Goal: Task Accomplishment & Management: Complete application form

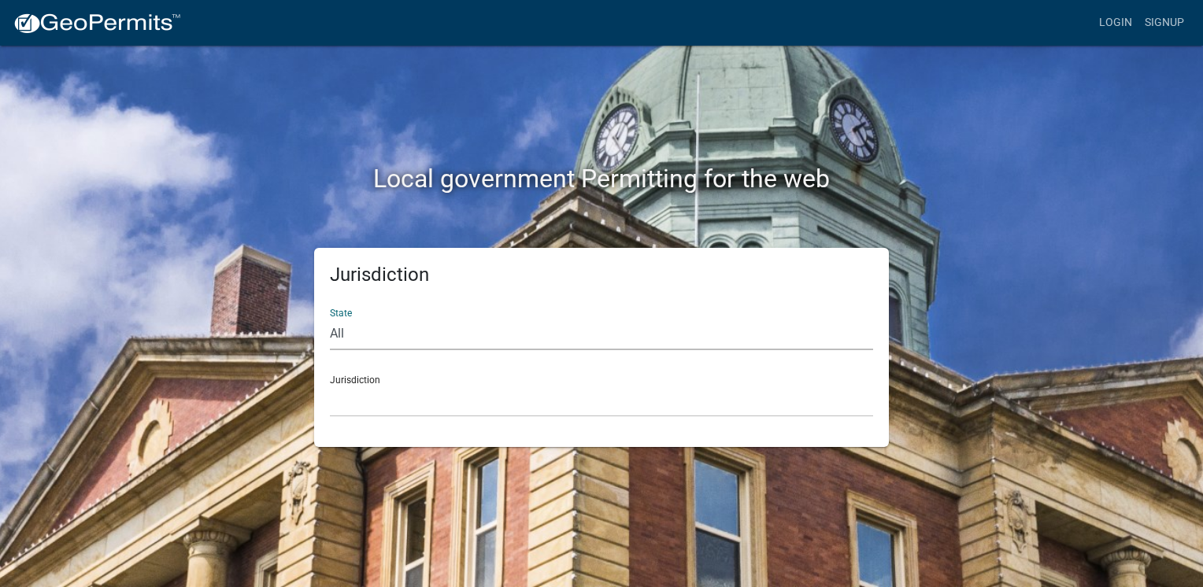
click at [340, 332] on select "All [US_STATE] [US_STATE] [US_STATE] [US_STATE] [US_STATE] [US_STATE] [US_STATE…" at bounding box center [601, 334] width 543 height 32
click at [340, 332] on select "All Colorado Georgia Indiana Iowa Kansas Minnesota Ohio South Carolina Wisconsin" at bounding box center [601, 334] width 543 height 32
select select "[US_STATE]"
click at [330, 318] on select "All Colorado Georgia Indiana Iowa Kansas Minnesota Ohio South Carolina Wisconsin" at bounding box center [601, 334] width 543 height 32
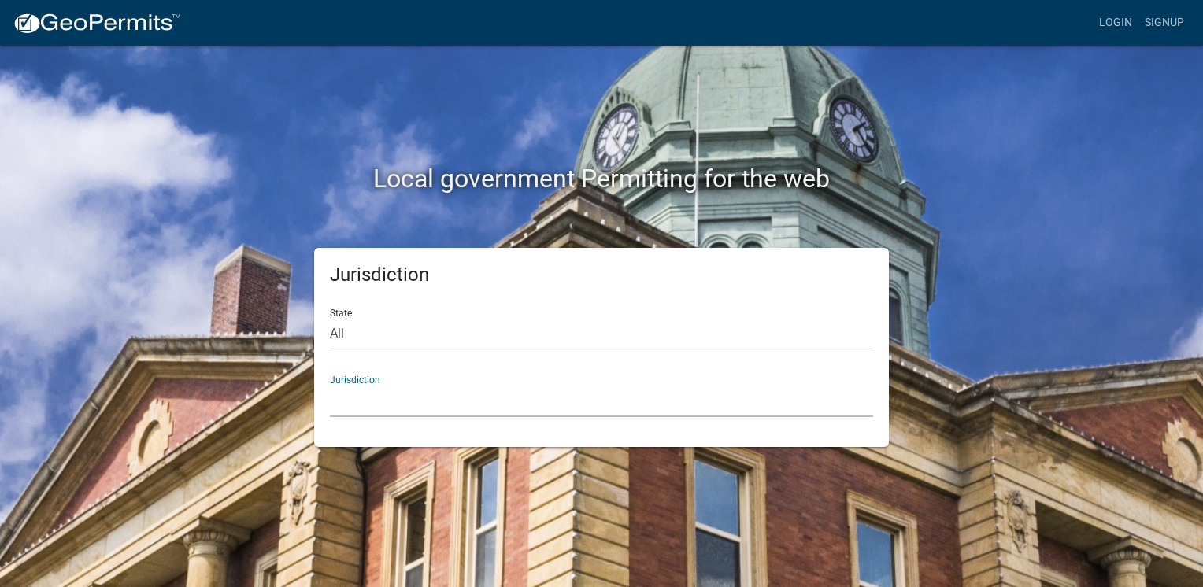
click at [390, 392] on select "City of Charlestown, Indiana City of Jeffersonville, Indiana City of Logansport…" at bounding box center [601, 401] width 543 height 32
click at [242, 373] on div "Jurisdiction State All Colorado Georgia Indiana Iowa Kansas Minnesota Ohio Sout…" at bounding box center [601, 347] width 897 height 199
click at [399, 323] on select "All Colorado Georgia Indiana Iowa Kansas Minnesota Ohio South Carolina Wisconsin" at bounding box center [601, 334] width 543 height 32
click at [399, 325] on select "All Colorado Georgia Indiana Iowa Kansas Minnesota Ohio South Carolina Wisconsin" at bounding box center [601, 334] width 543 height 32
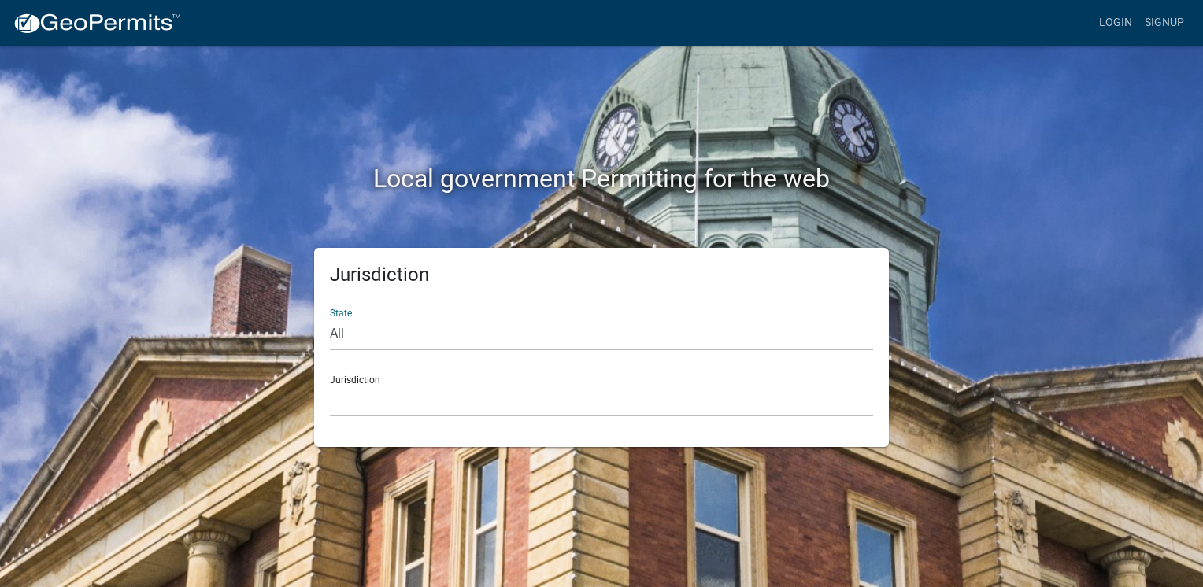
select select
click at [330, 318] on select "All Colorado Georgia Indiana Iowa Kansas Minnesota Ohio South Carolina Wisconsin" at bounding box center [601, 334] width 543 height 32
click at [360, 386] on div "Jurisdiction Custer County, Colorado Carroll County, Georgia Cook County, Georg…" at bounding box center [601, 390] width 543 height 54
click at [359, 385] on select "Custer County, Colorado Carroll County, Georgia Cook County, Georgia Crawford C…" at bounding box center [601, 401] width 543 height 32
click at [985, 77] on div "Local government Permitting for the web" at bounding box center [601, 146] width 897 height 201
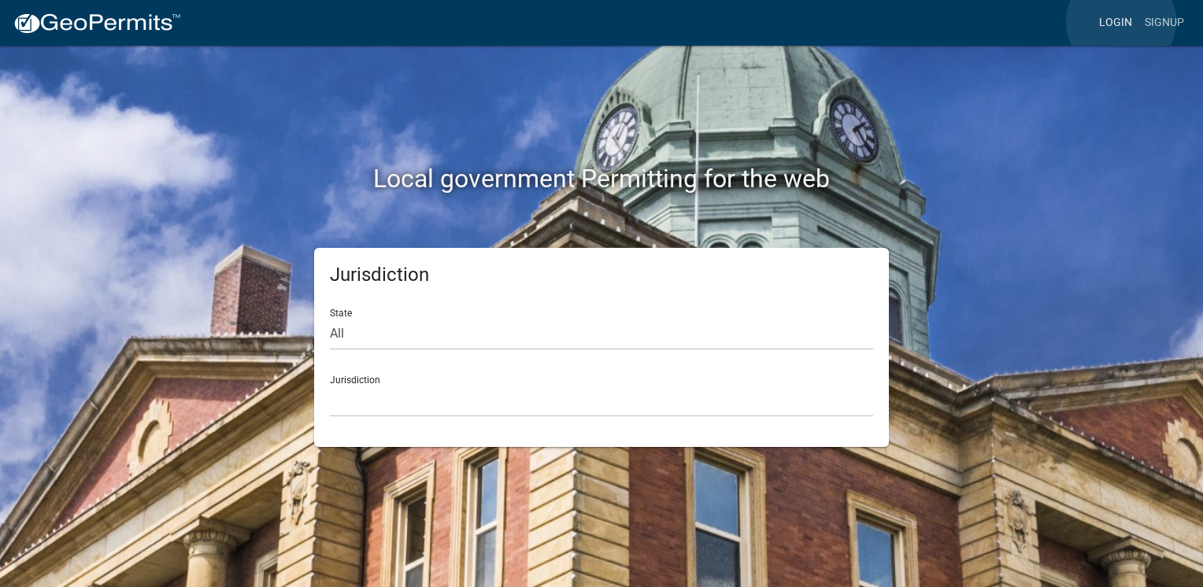
click at [1120, 22] on link "Login" at bounding box center [1115, 23] width 46 height 30
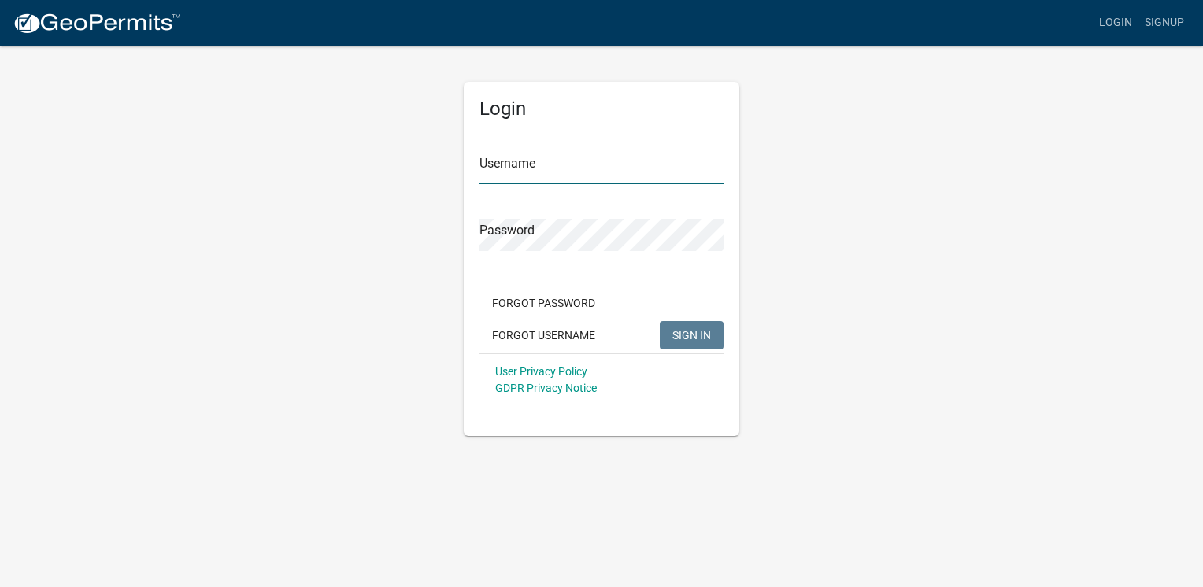
click at [599, 160] on input "Username" at bounding box center [601, 168] width 244 height 32
type input "[EMAIL_ADDRESS][DOMAIN_NAME]"
click at [611, 213] on div "Password" at bounding box center [601, 224] width 244 height 54
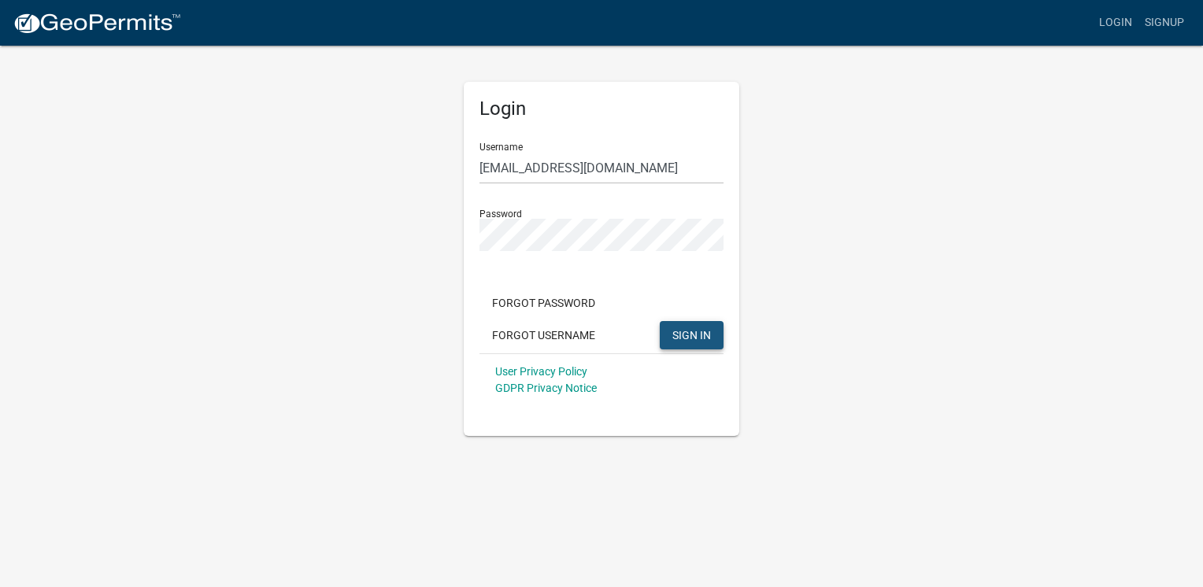
click at [693, 331] on span "SIGN IN" at bounding box center [691, 334] width 39 height 13
click at [1168, 17] on link "Signup" at bounding box center [1164, 23] width 52 height 30
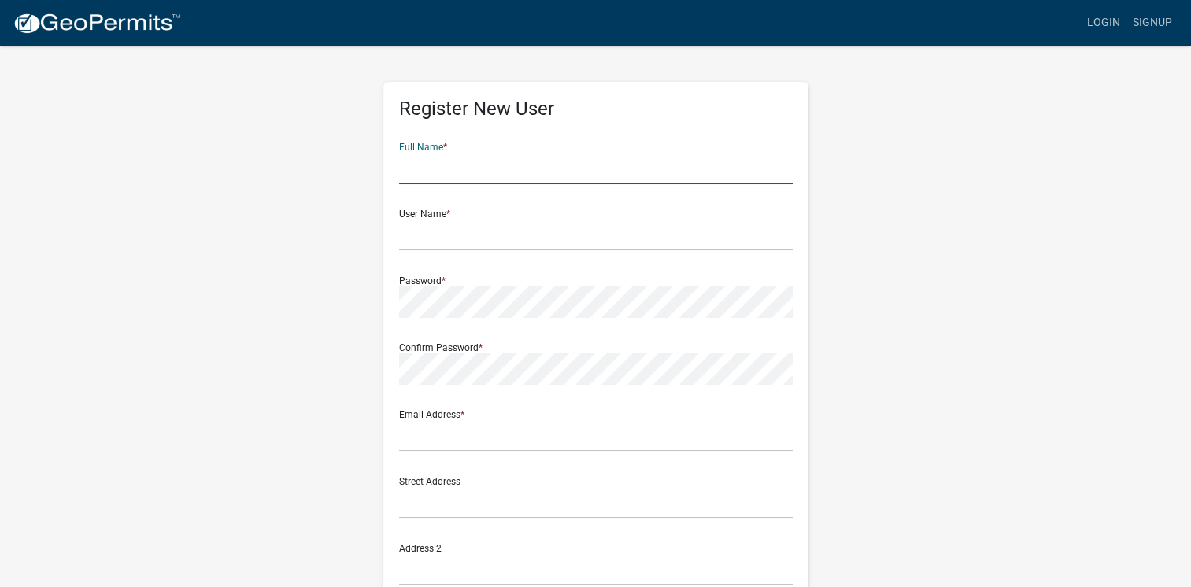
click at [556, 169] on input "text" at bounding box center [596, 168] width 394 height 32
type input "creative led signs"
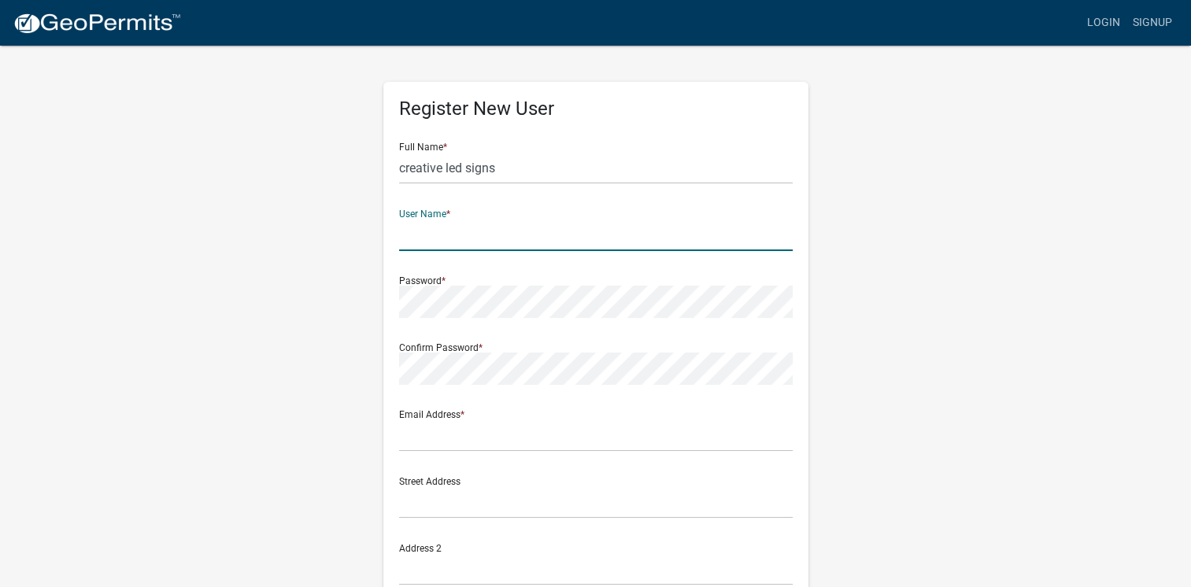
click at [457, 225] on input "text" at bounding box center [596, 235] width 394 height 32
type input "[EMAIL_ADDRESS][DOMAIN_NAME]"
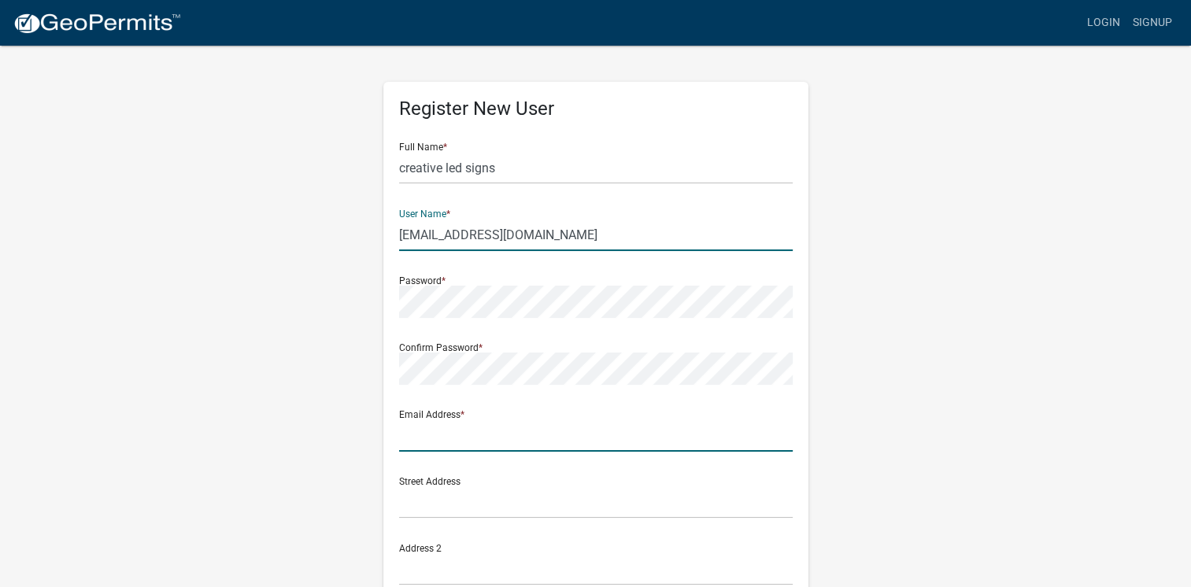
type input "[EMAIL_ADDRESS][DOMAIN_NAME]"
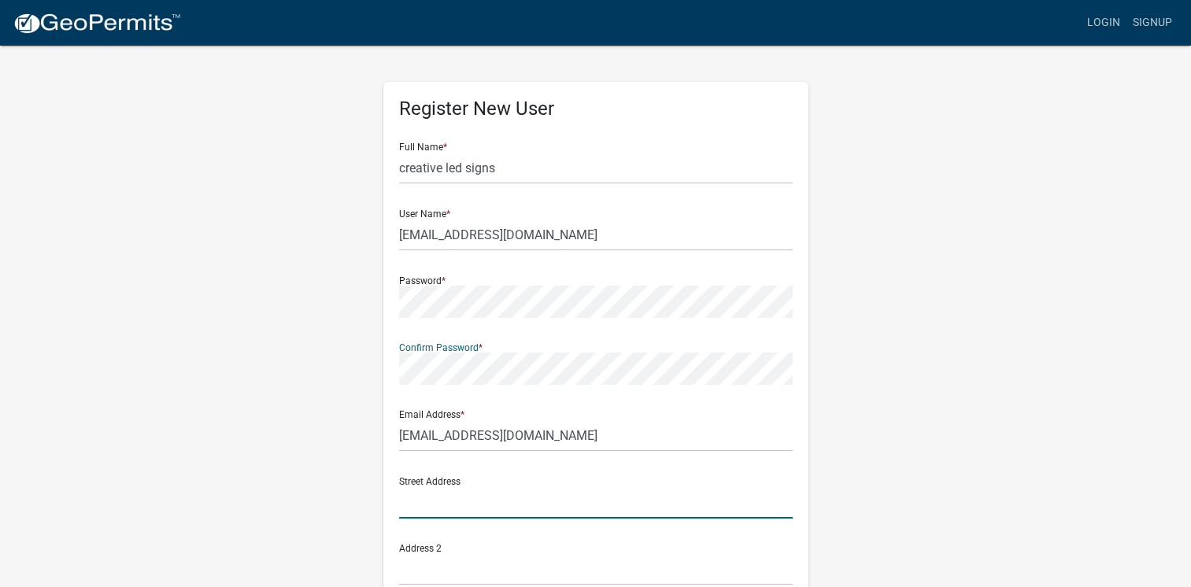
click at [450, 487] on input "text" at bounding box center [596, 502] width 394 height 32
click at [945, 450] on div "Register New User Full Name * creative led signs User Name * [EMAIL_ADDRESS][DO…" at bounding box center [595, 465] width 897 height 842
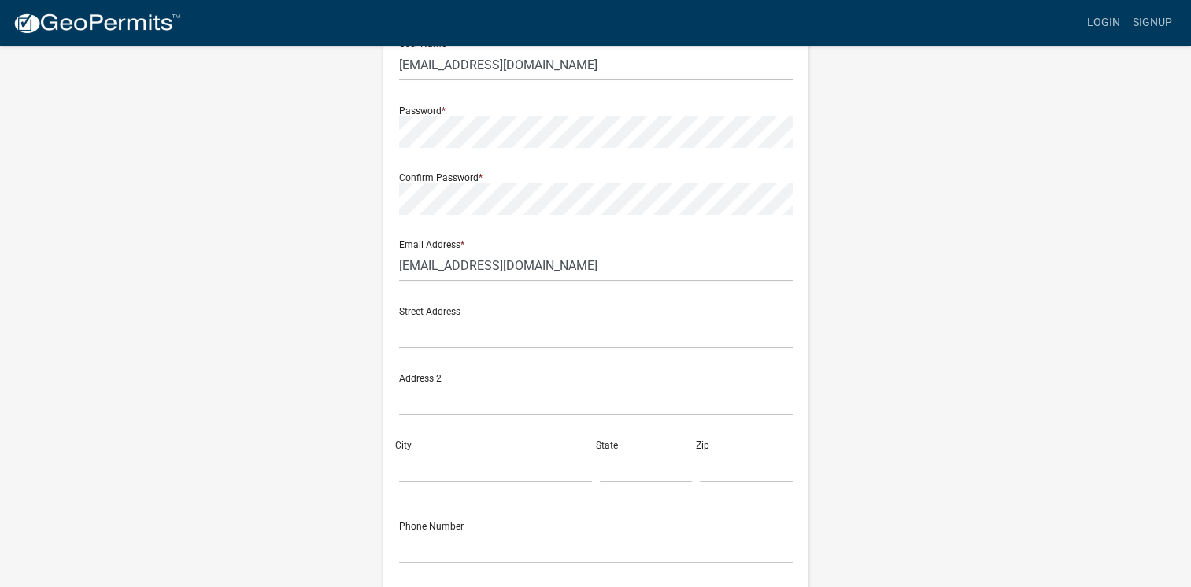
scroll to position [298, 0]
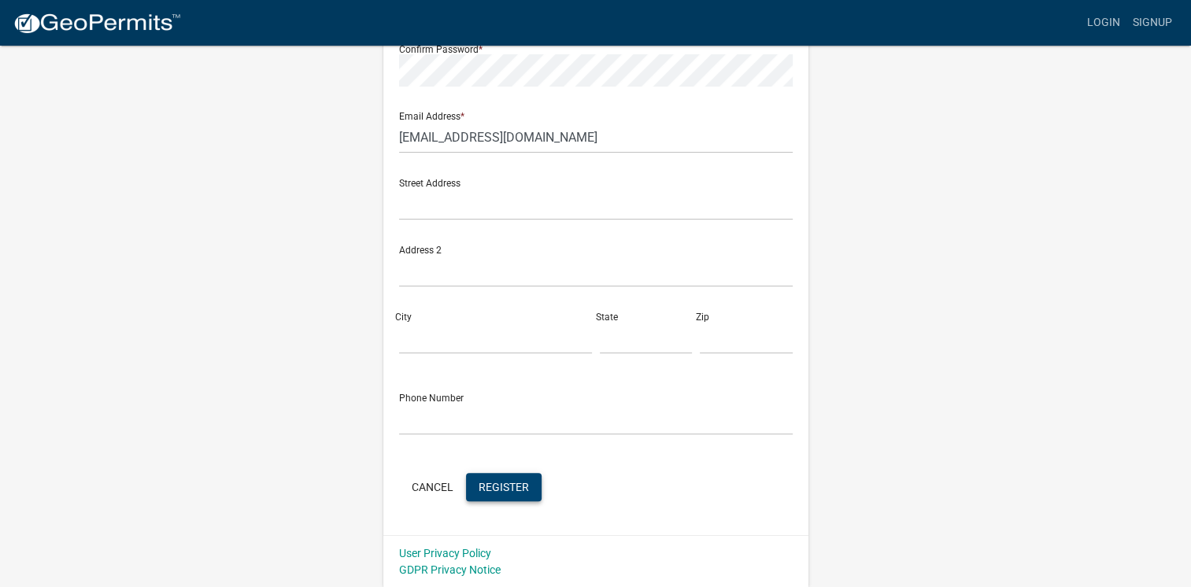
click at [519, 493] on span "Register" at bounding box center [504, 486] width 50 height 13
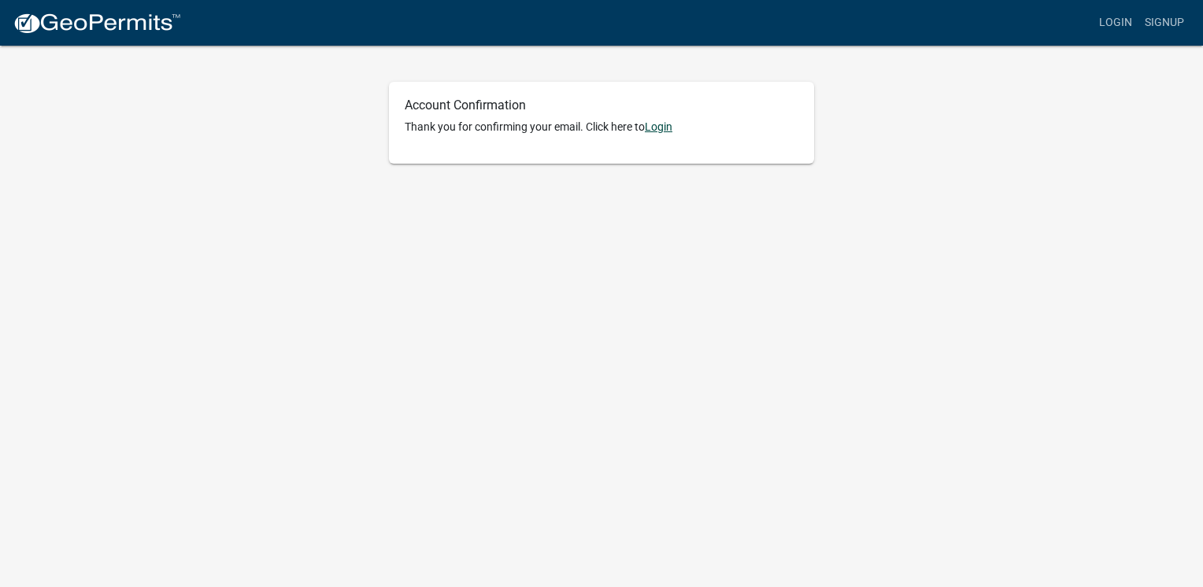
click at [664, 132] on link "Login" at bounding box center [659, 126] width 28 height 13
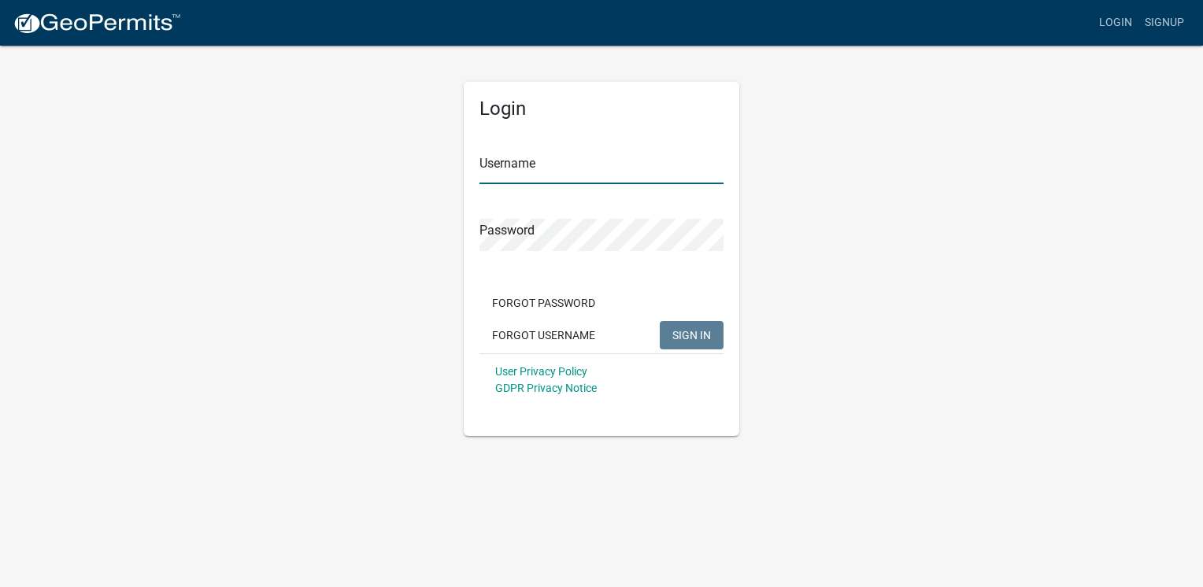
type input "[EMAIL_ADDRESS][DOMAIN_NAME]"
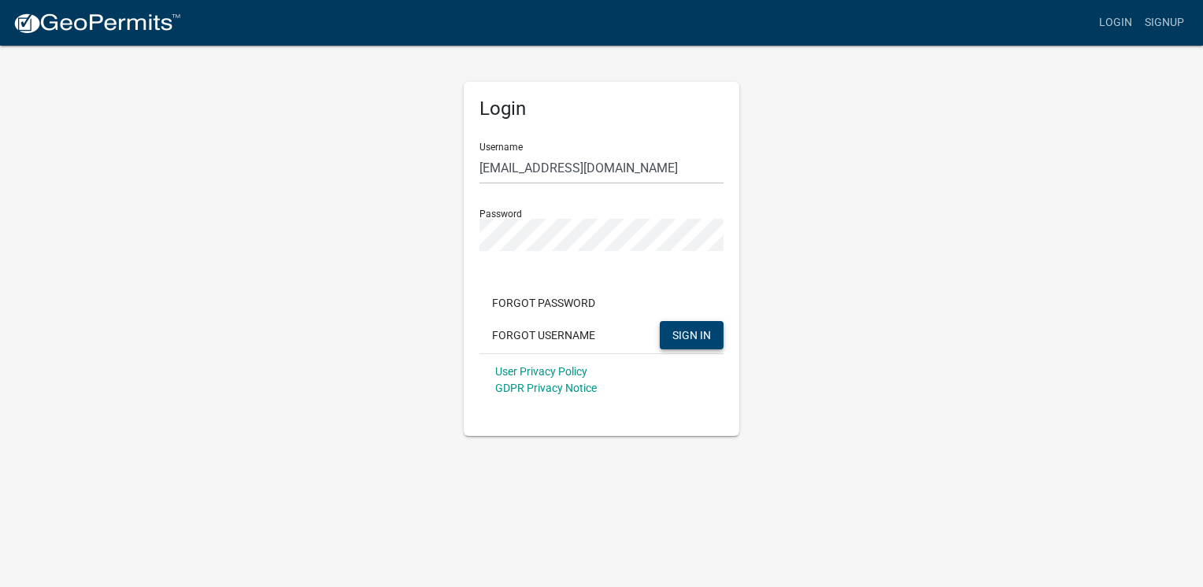
click at [684, 340] on span "SIGN IN" at bounding box center [691, 334] width 39 height 13
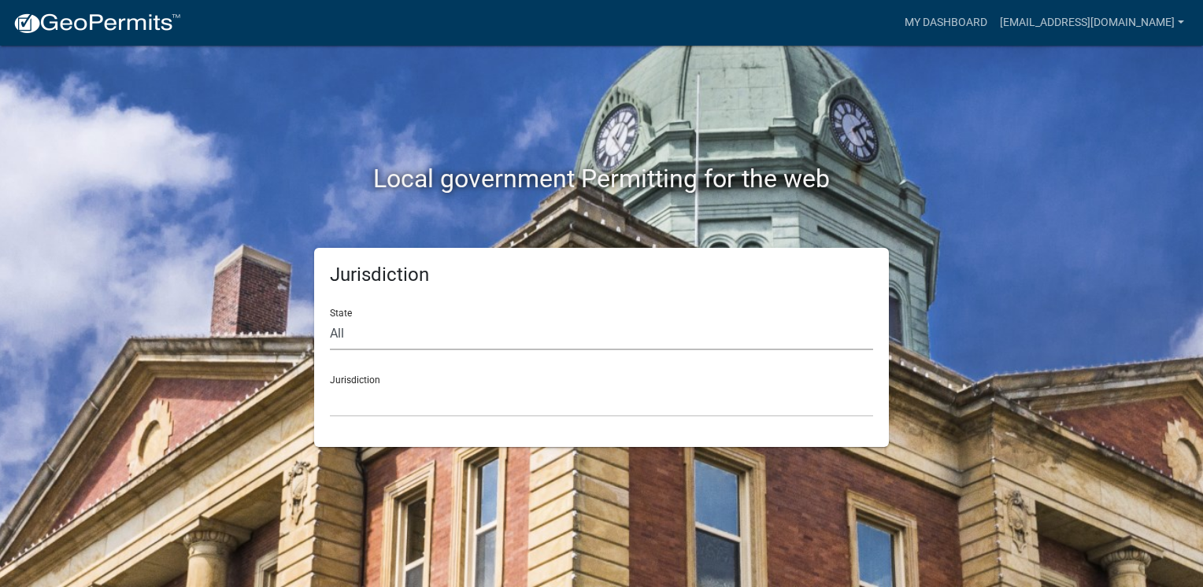
click at [450, 339] on select "All Colorado Georgia Indiana Iowa Kansas Minnesota Ohio South Carolina Wisconsin" at bounding box center [601, 334] width 543 height 32
select select "[US_STATE]"
click at [330, 318] on select "All Colorado Georgia Indiana Iowa Kansas Minnesota Ohio South Carolina Wisconsin" at bounding box center [601, 334] width 543 height 32
click at [408, 399] on select "City of Charlestown, Indiana City of Jeffersonville, Indiana City of Logansport…" at bounding box center [601, 401] width 543 height 32
click at [352, 394] on select "City of Charlestown, Indiana City of Jeffersonville, Indiana City of Logansport…" at bounding box center [601, 401] width 543 height 32
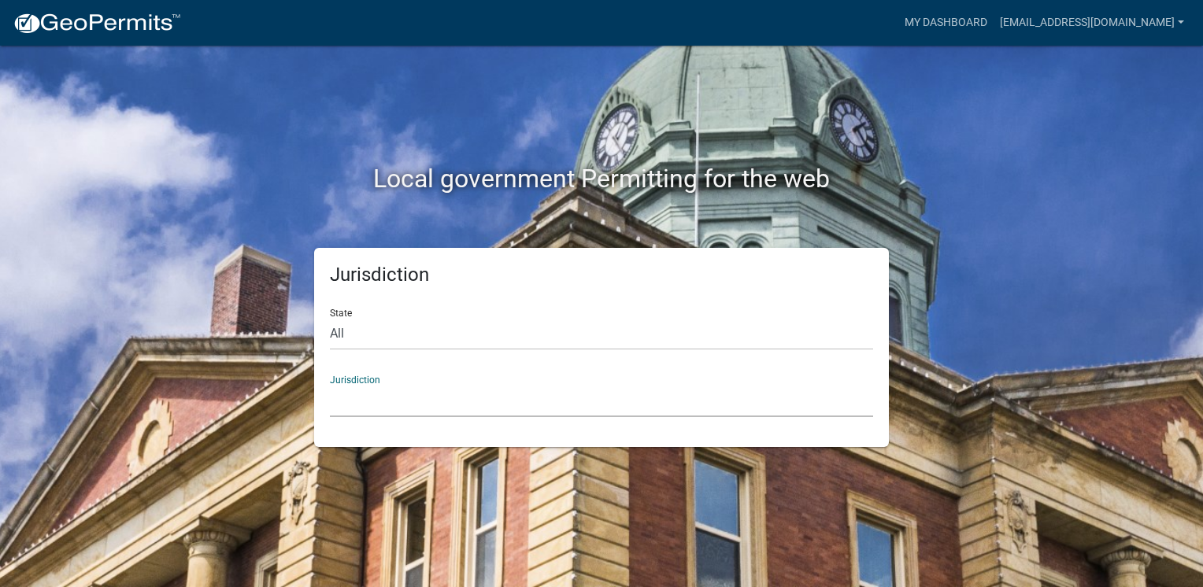
click at [349, 394] on select "City of Charlestown, Indiana City of Jeffersonville, Indiana City of Logansport…" at bounding box center [601, 401] width 543 height 32
drag, startPoint x: 447, startPoint y: 109, endPoint x: 387, endPoint y: 336, distance: 235.2
click at [387, 336] on select "All Colorado Georgia Indiana Iowa Kansas Minnesota Ohio South Carolina Wisconsin" at bounding box center [601, 334] width 543 height 32
click at [930, 327] on div "Jurisdiction State All Colorado Georgia Indiana Iowa Kansas Minnesota Ohio Sout…" at bounding box center [601, 347] width 897 height 199
click at [553, 390] on select "City of Charlestown, Indiana City of Jeffersonville, Indiana City of Logansport…" at bounding box center [601, 401] width 543 height 32
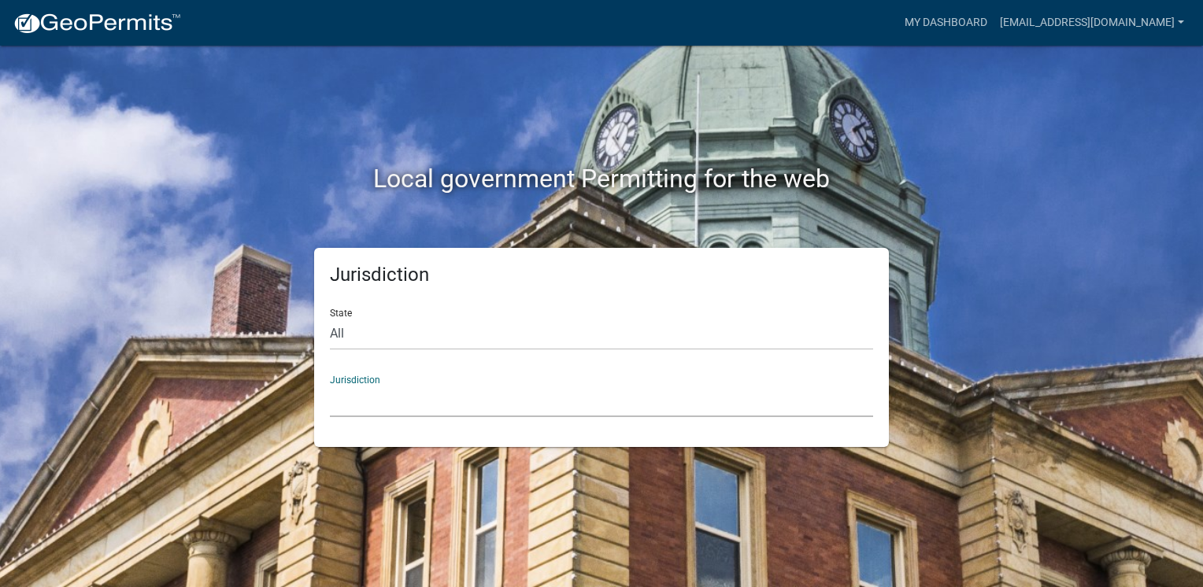
click at [395, 389] on select "City of Charlestown, Indiana City of Jeffersonville, Indiana City of Logansport…" at bounding box center [601, 401] width 543 height 32
click at [380, 377] on div "Jurisdiction City of Charlestown, Indiana City of Jeffersonville, Indiana City …" at bounding box center [601, 390] width 543 height 54
click at [347, 408] on select "City of Charlestown, Indiana City of Jeffersonville, Indiana City of Logansport…" at bounding box center [601, 401] width 543 height 32
click at [330, 385] on select "City of Charlestown, Indiana City of Jeffersonville, Indiana City of Logansport…" at bounding box center [601, 401] width 543 height 32
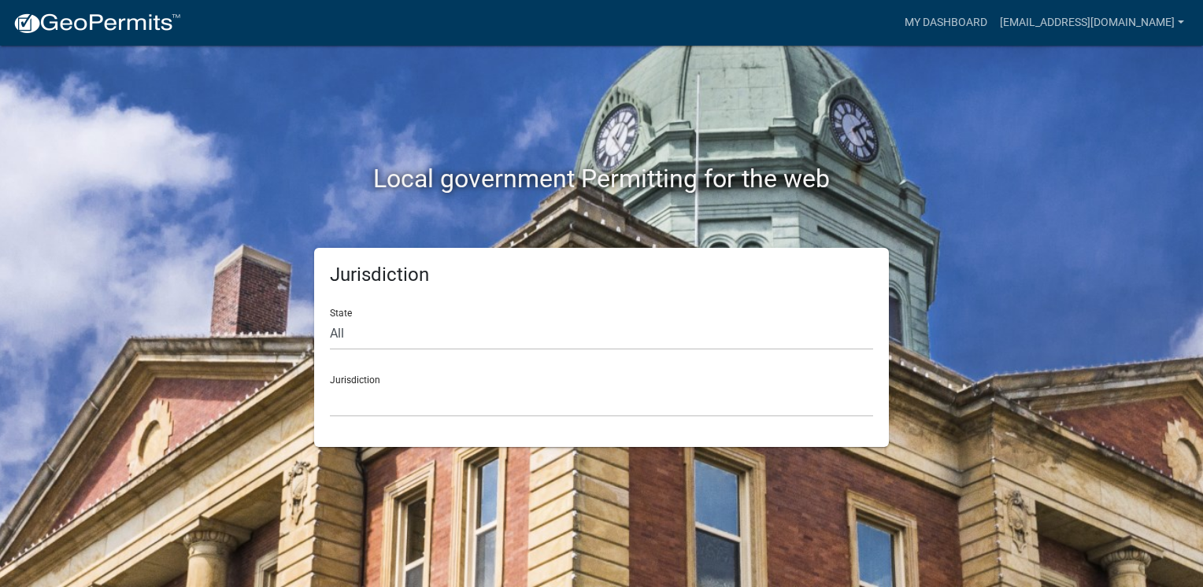
click at [387, 378] on div "Jurisdiction City of Charlestown, Indiana City of Jeffersonville, Indiana City …" at bounding box center [601, 390] width 543 height 54
click at [368, 385] on select "City of Charlestown, Indiana City of Jeffersonville, Indiana City of Logansport…" at bounding box center [601, 401] width 543 height 32
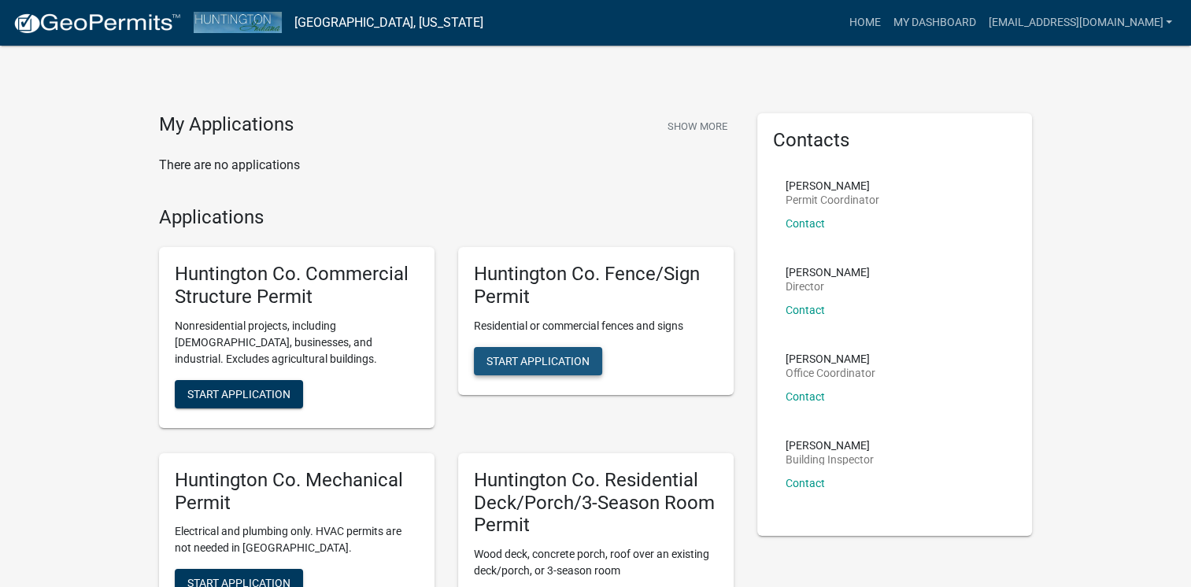
click at [549, 360] on span "Start Application" at bounding box center [537, 360] width 103 height 13
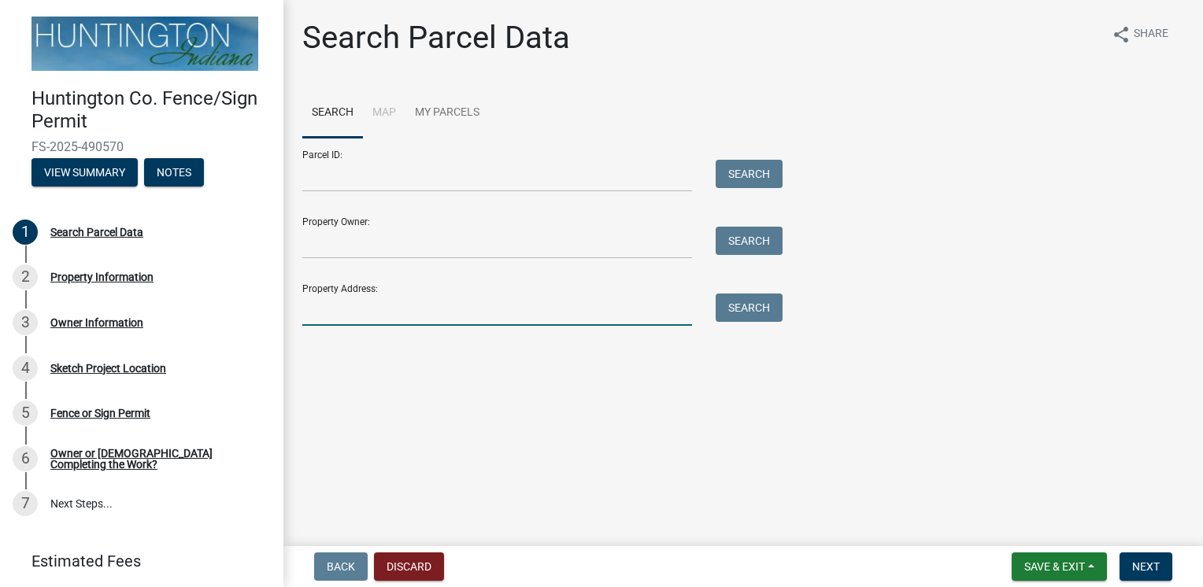
click at [352, 313] on input "Property Address:" at bounding box center [497, 310] width 390 height 32
click at [331, 310] on input "Property Address:" at bounding box center [497, 310] width 390 height 32
type input "4219 E sation rd,roanoke ,in 46783"
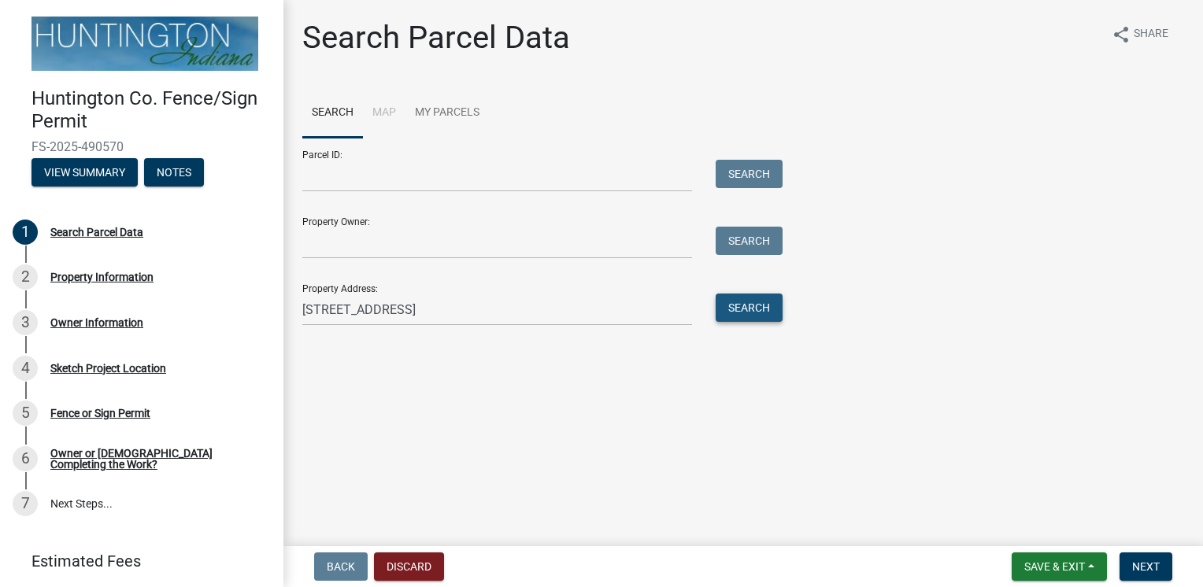
click at [737, 314] on button "Search" at bounding box center [748, 308] width 67 height 28
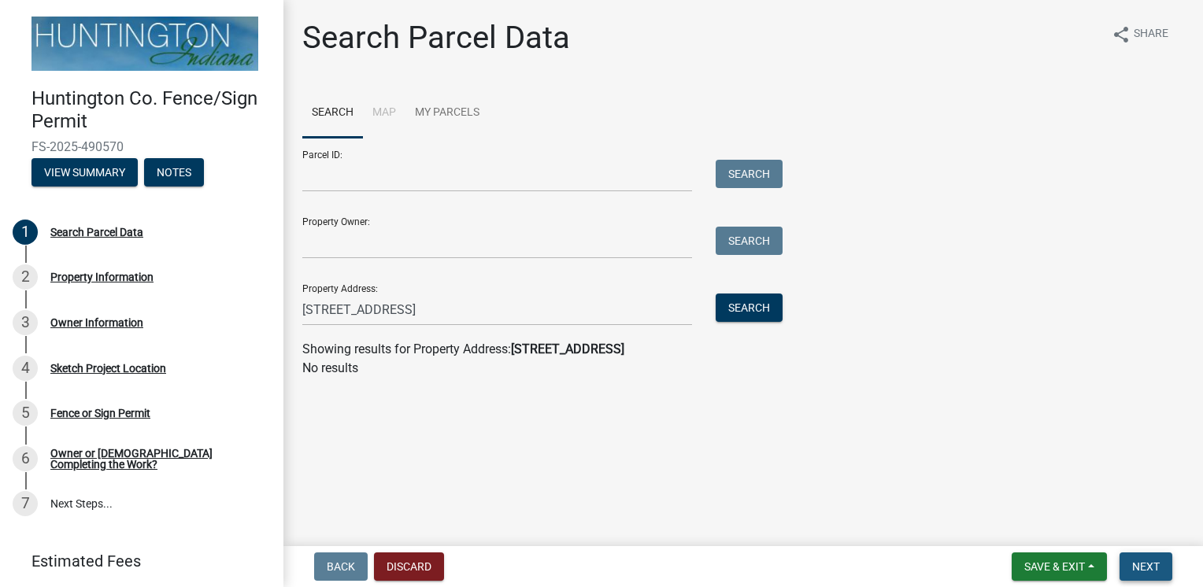
click at [1158, 565] on span "Next" at bounding box center [1146, 566] width 28 height 13
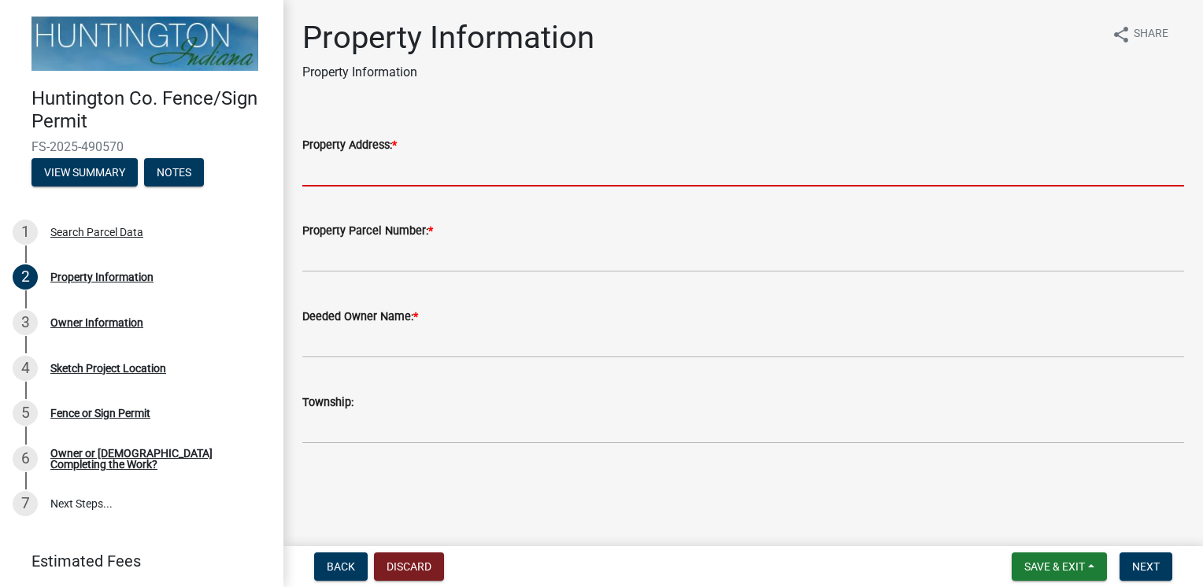
click at [323, 164] on input "Property Address: *" at bounding box center [743, 170] width 882 height 32
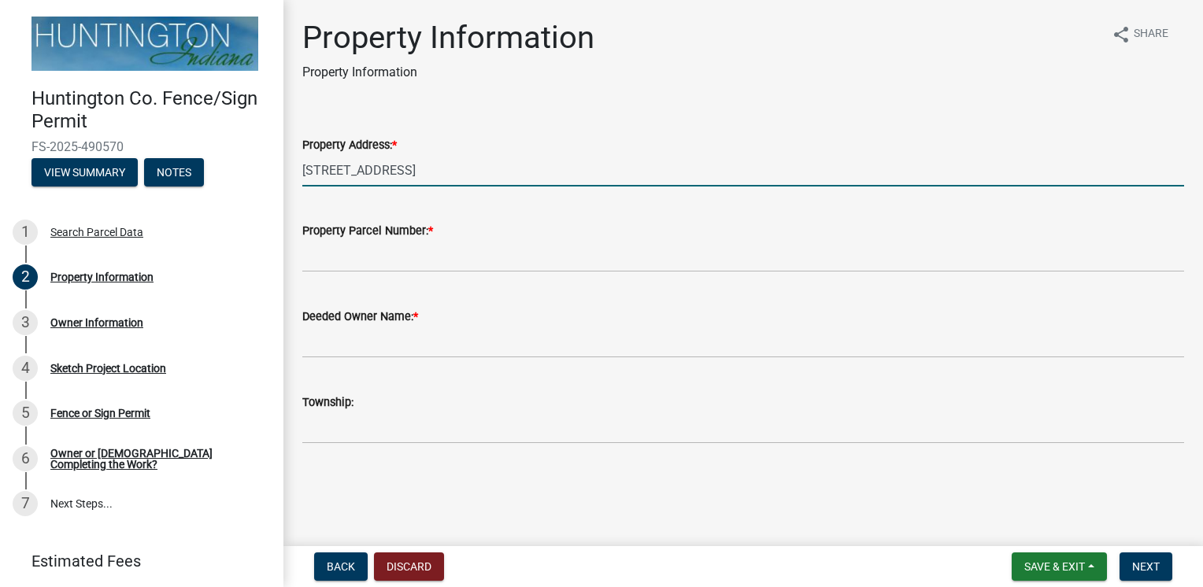
click at [431, 173] on input "4219 E Station Rd, Roankoe , IN" at bounding box center [743, 170] width 882 height 32
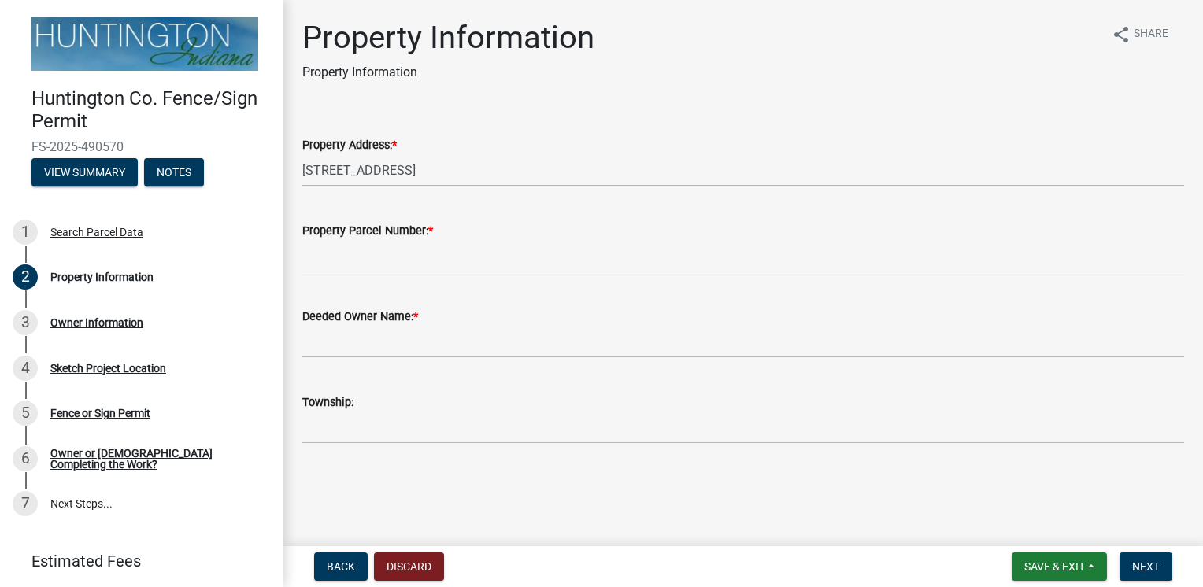
click at [641, 141] on div "Property Address: *" at bounding box center [743, 144] width 882 height 19
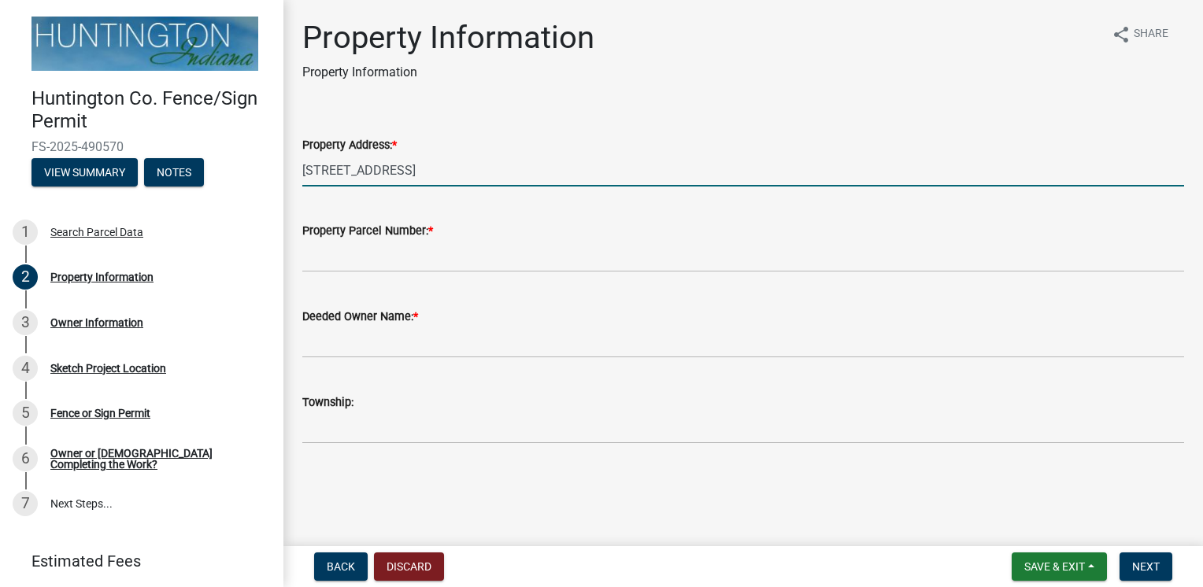
click at [456, 172] on input "4219 E Station Rd, Roankoe , IN" at bounding box center [743, 170] width 882 height 32
click at [504, 176] on input "4219 E Station Rd, Roanoke , IN" at bounding box center [743, 170] width 882 height 32
type input "4219 E Station Rd, Roanoke, IN 46783"
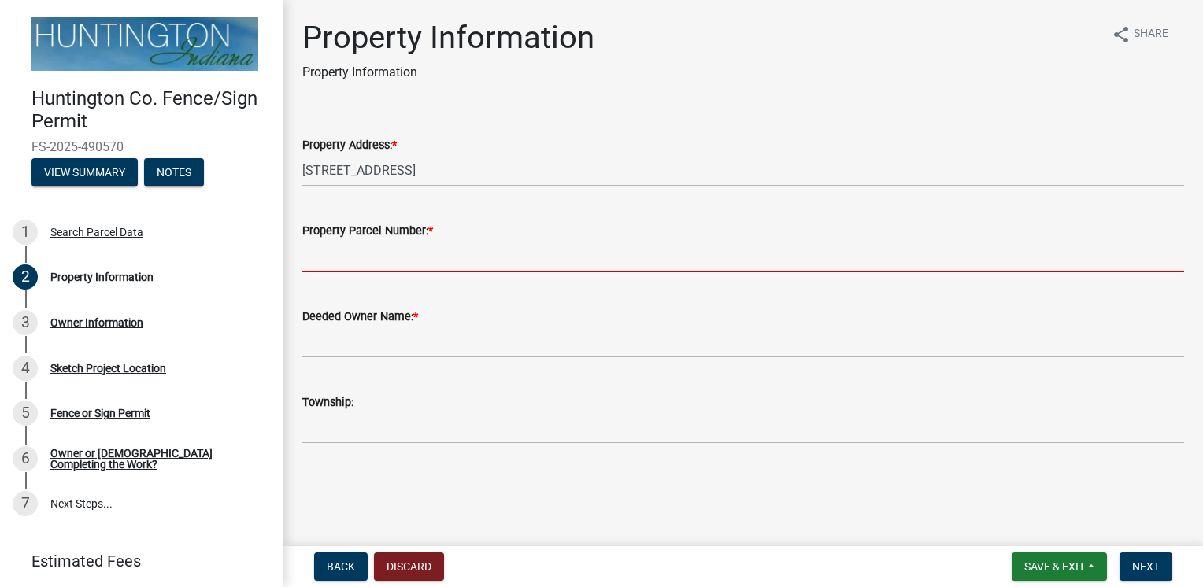
click at [466, 250] on input "Property Parcel Number: *" at bounding box center [743, 256] width 882 height 32
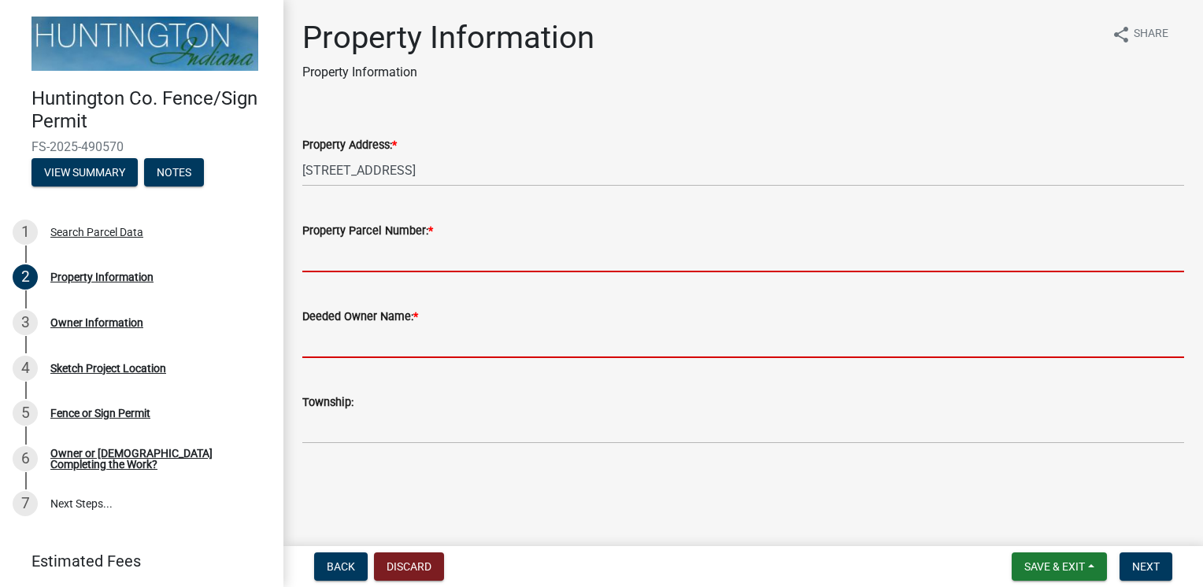
click at [453, 340] on form "Deeded Owner Name: *" at bounding box center [743, 332] width 882 height 51
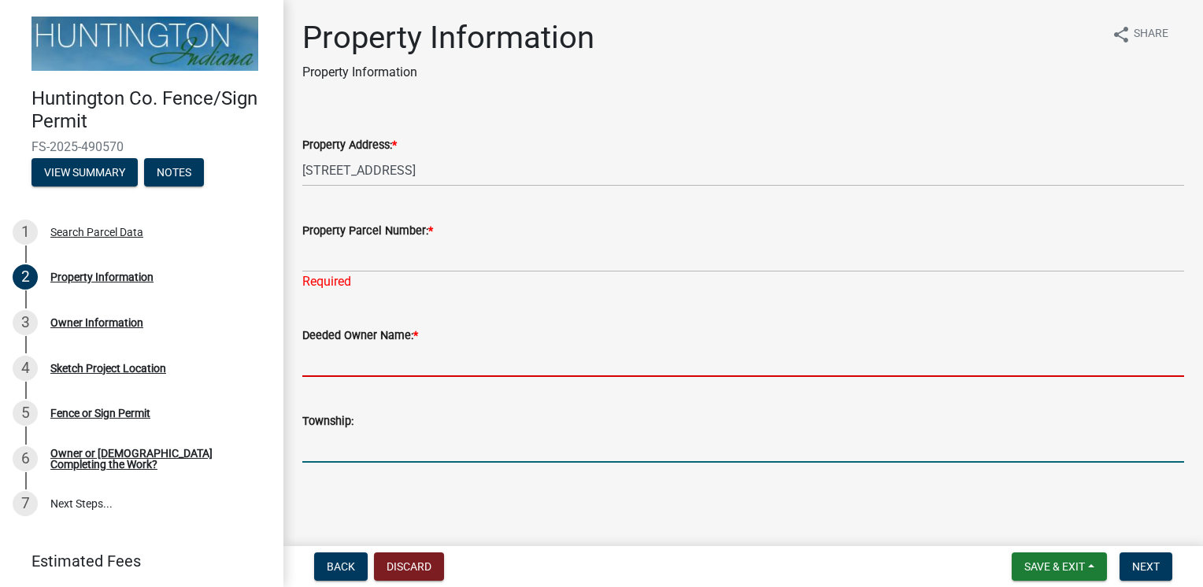
click at [401, 452] on input "Township:" at bounding box center [743, 447] width 882 height 32
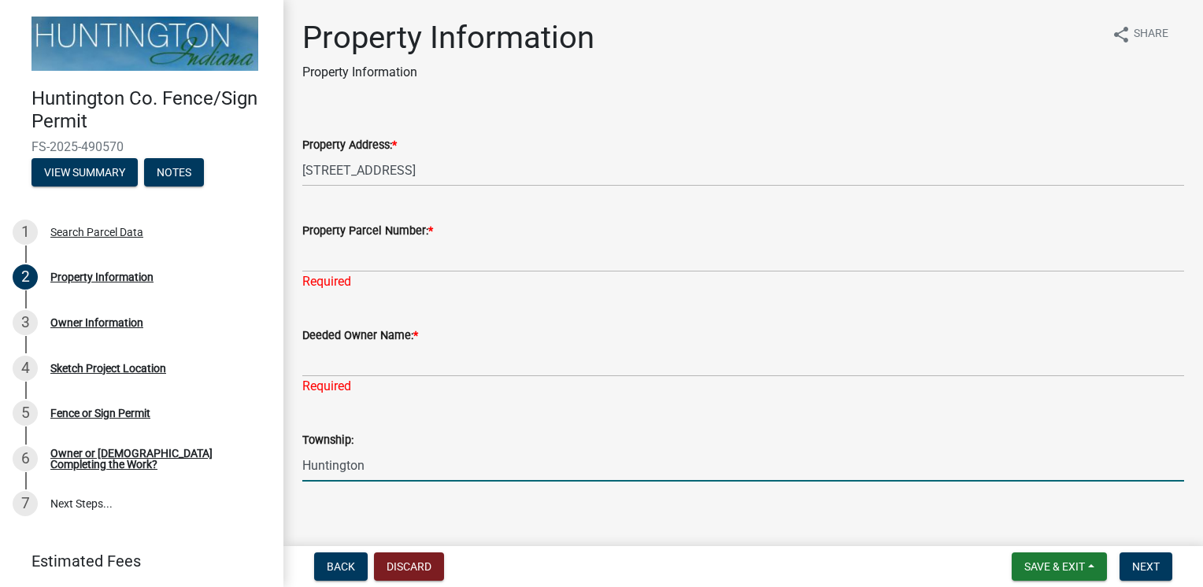
type input "Huntington"
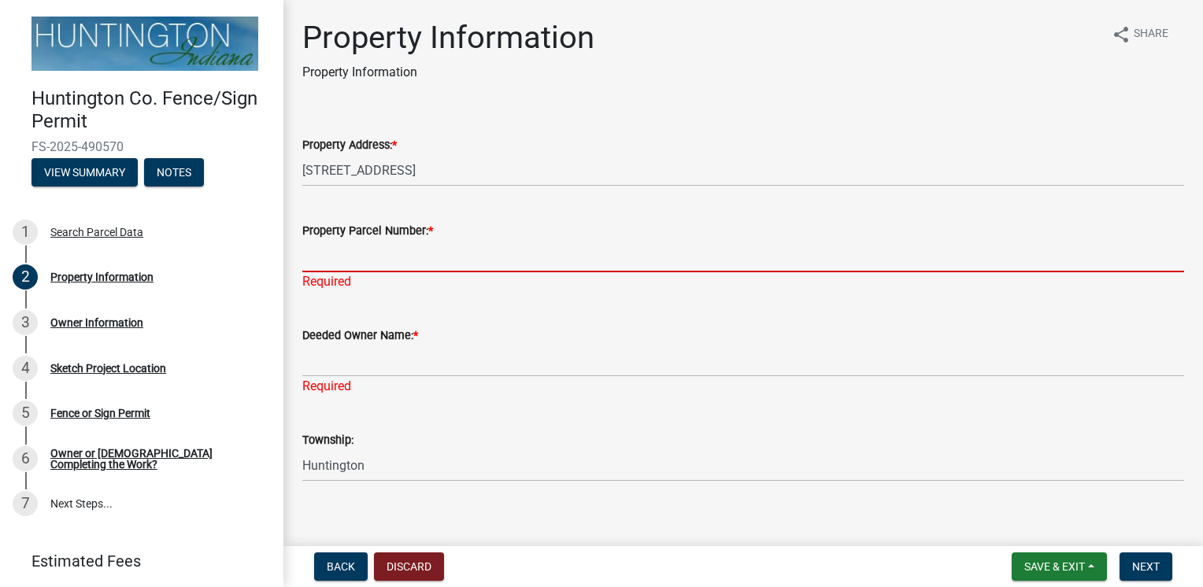
click at [359, 254] on input "Property Parcel Number: *" at bounding box center [743, 256] width 882 height 32
